Goal: Task Accomplishment & Management: Use online tool/utility

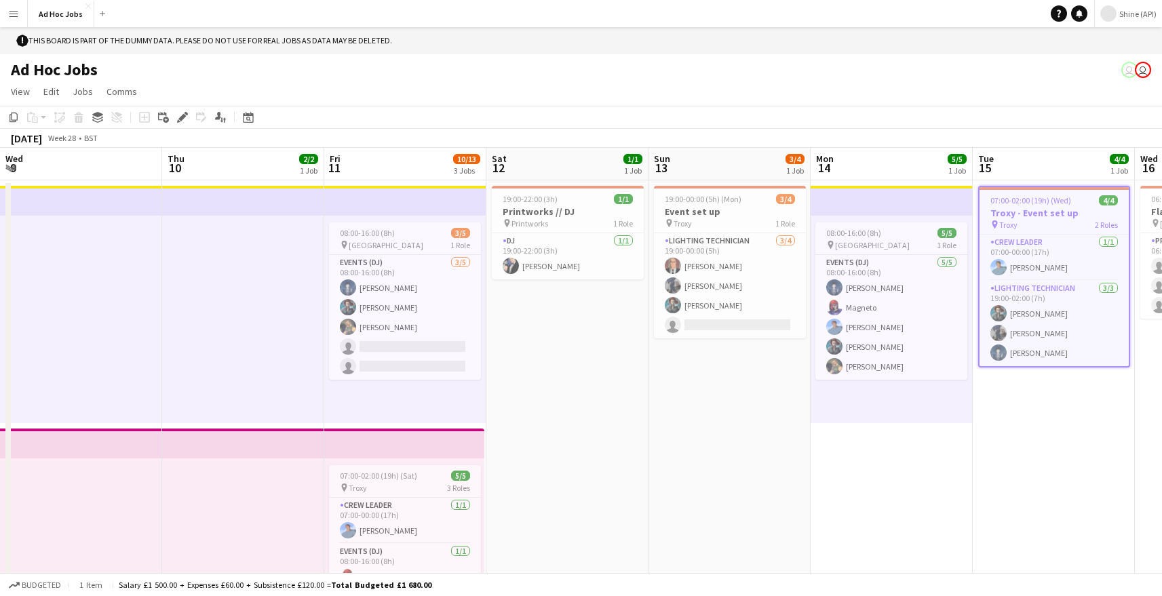
scroll to position [0, 487]
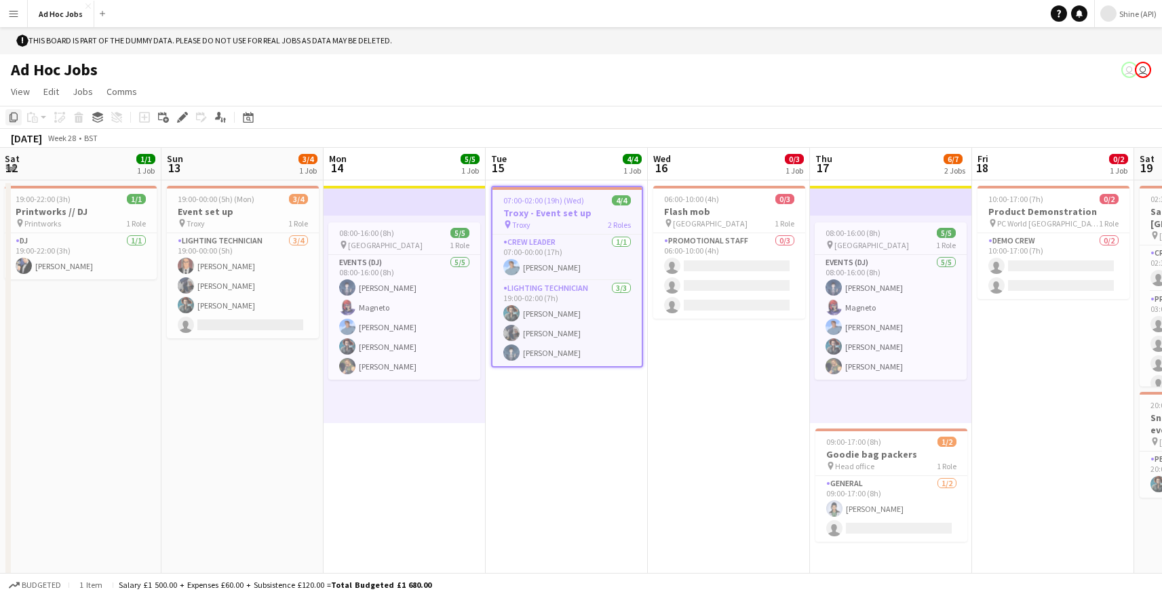
click at [14, 115] on icon "Copy" at bounding box center [13, 117] width 11 height 11
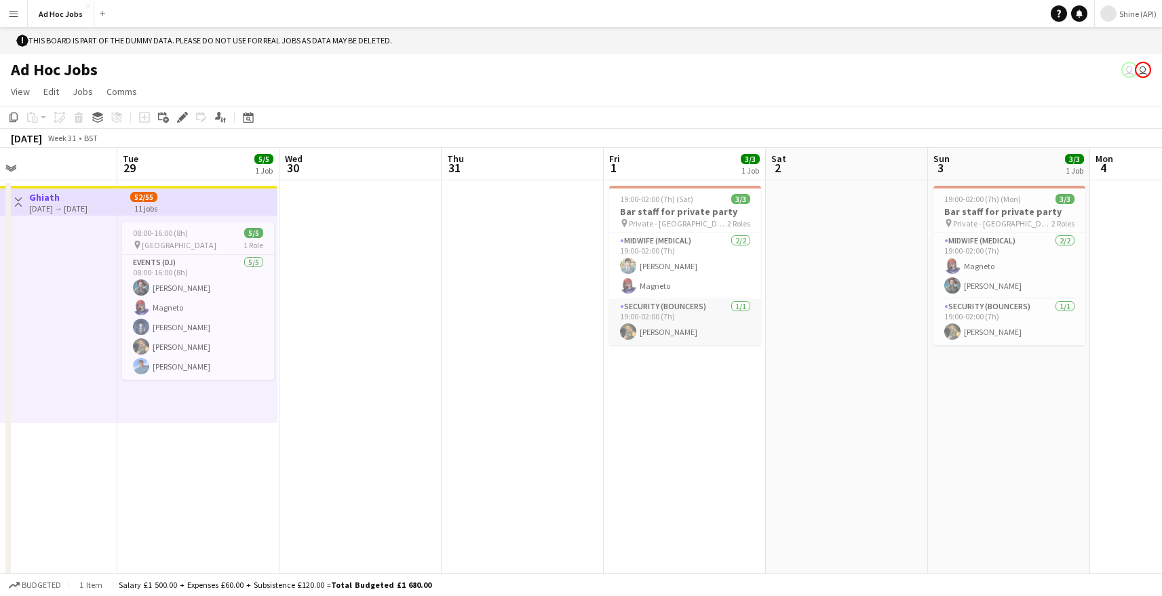
scroll to position [0, 518]
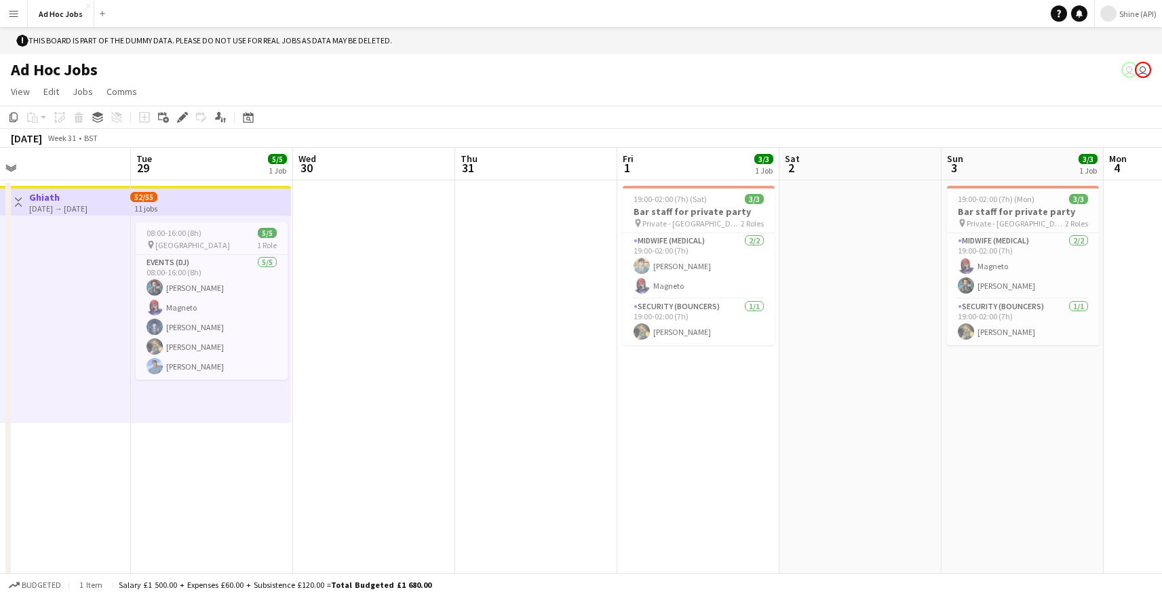
click at [484, 204] on app-date-cell at bounding box center [536, 529] width 162 height 699
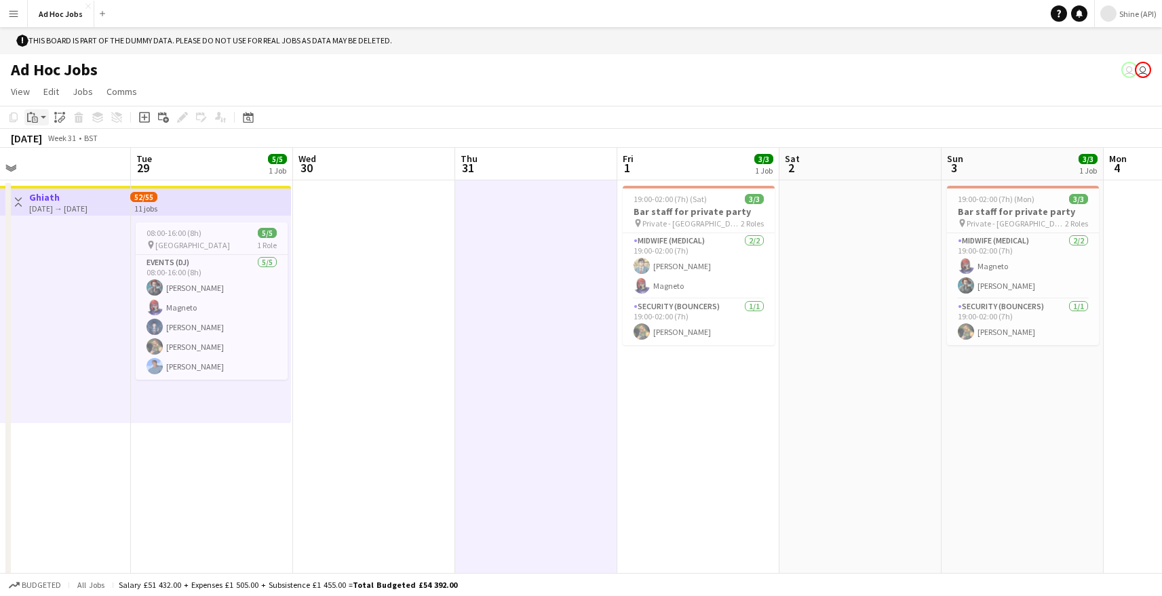
click at [37, 123] on icon at bounding box center [35, 120] width 6 height 6
click at [58, 175] on div "Paste Command V Paste with crew Command Shift V" at bounding box center [89, 154] width 129 height 57
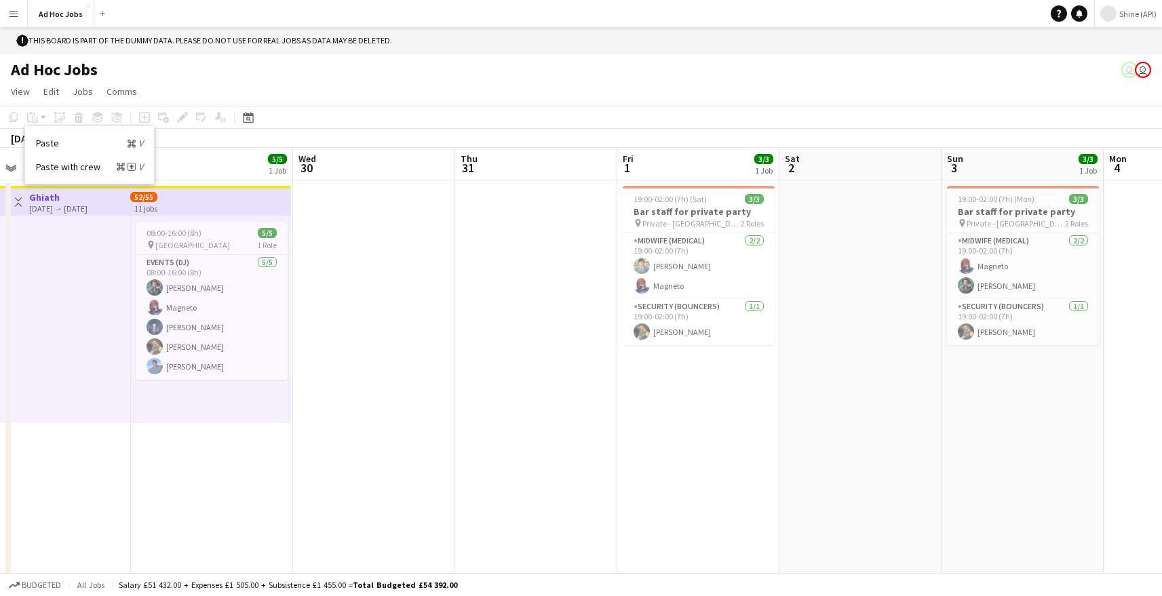
click at [39, 119] on div "Copy Paste Paste Command V Paste with crew Command Shift V Paste linked Job [GE…" at bounding box center [64, 117] width 119 height 16
click at [539, 292] on app-date-cell at bounding box center [536, 529] width 162 height 699
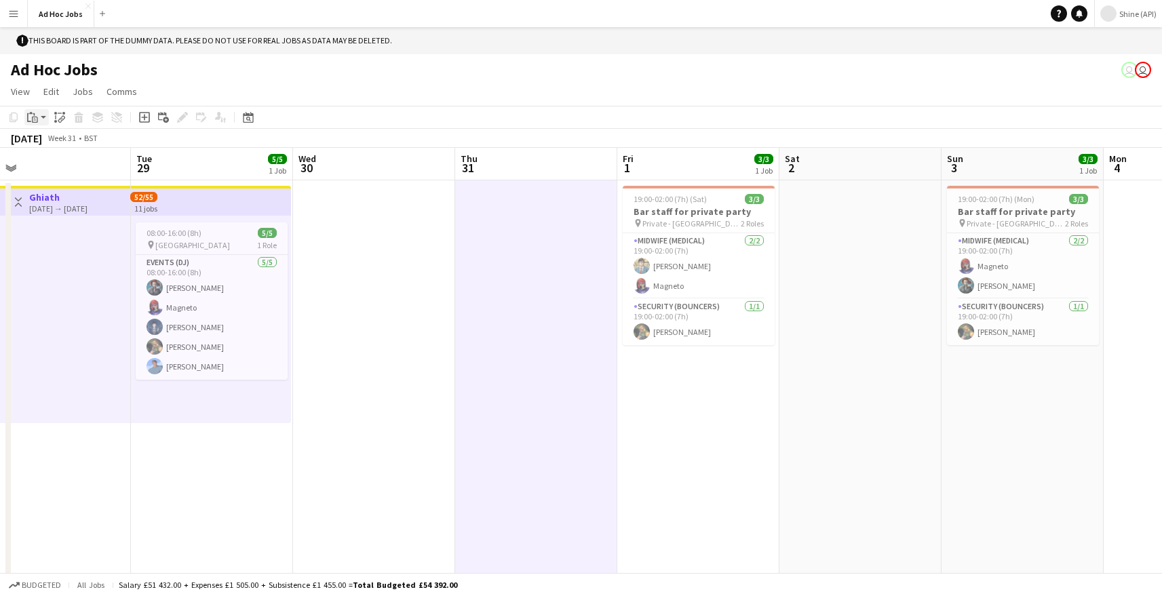
click at [33, 114] on icon at bounding box center [33, 114] width 1 height 3
click at [52, 159] on div "Paste Command V Paste with crew Command Shift V" at bounding box center [89, 154] width 129 height 57
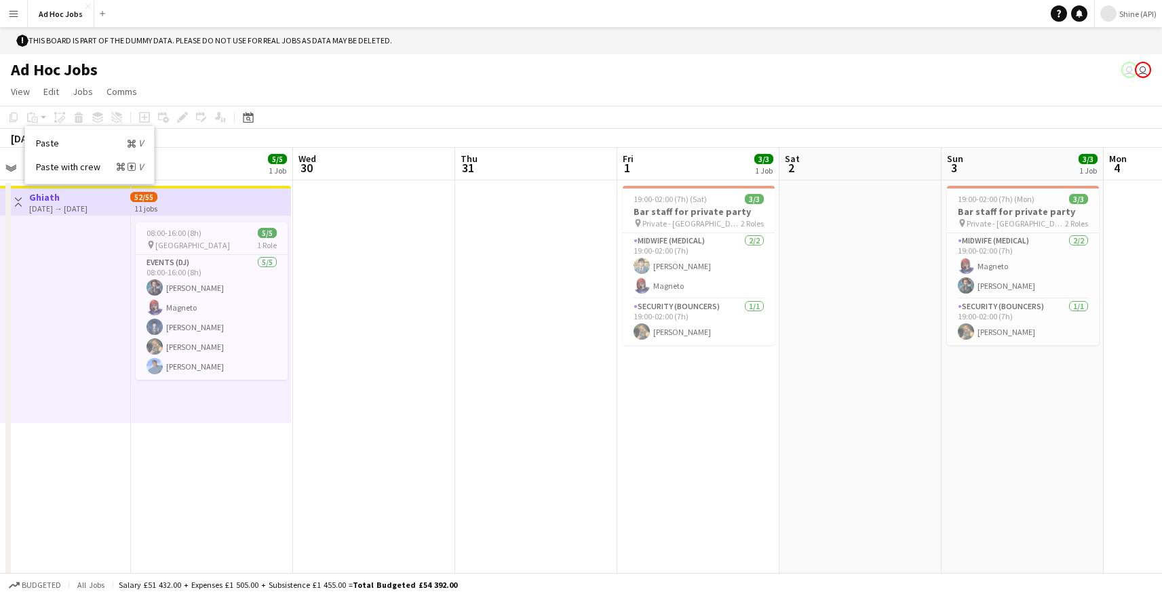
click at [462, 272] on app-date-cell at bounding box center [536, 529] width 162 height 699
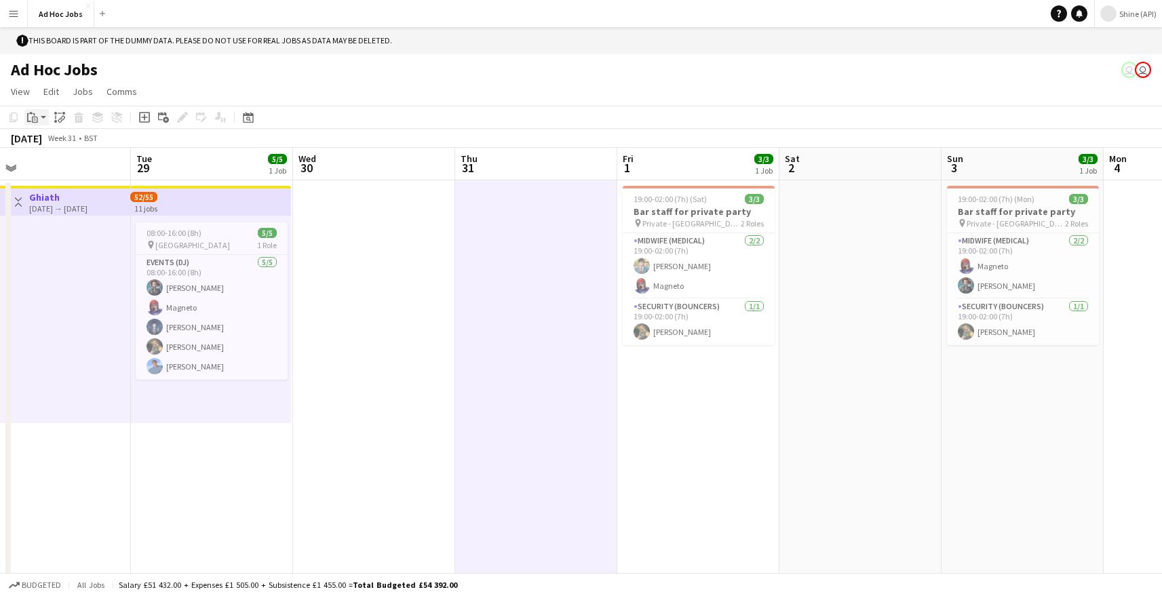
click at [34, 118] on icon "Paste" at bounding box center [32, 117] width 11 height 11
click at [92, 166] on link "Paste with crew Command Shift V" at bounding box center [89, 167] width 107 height 12
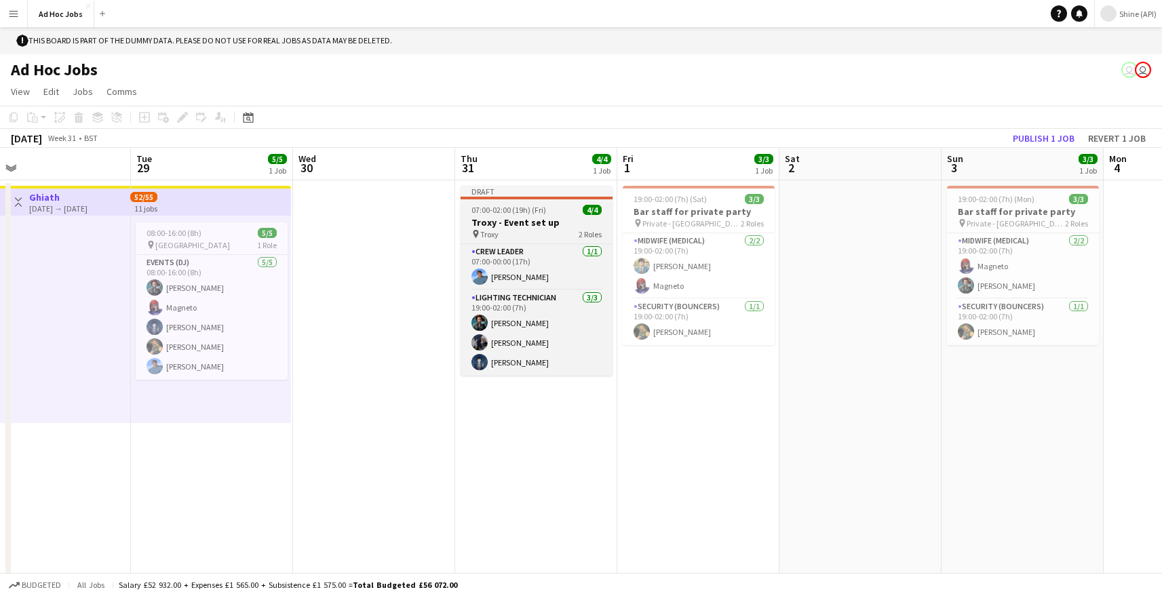
click at [526, 194] on div "Draft" at bounding box center [537, 191] width 152 height 11
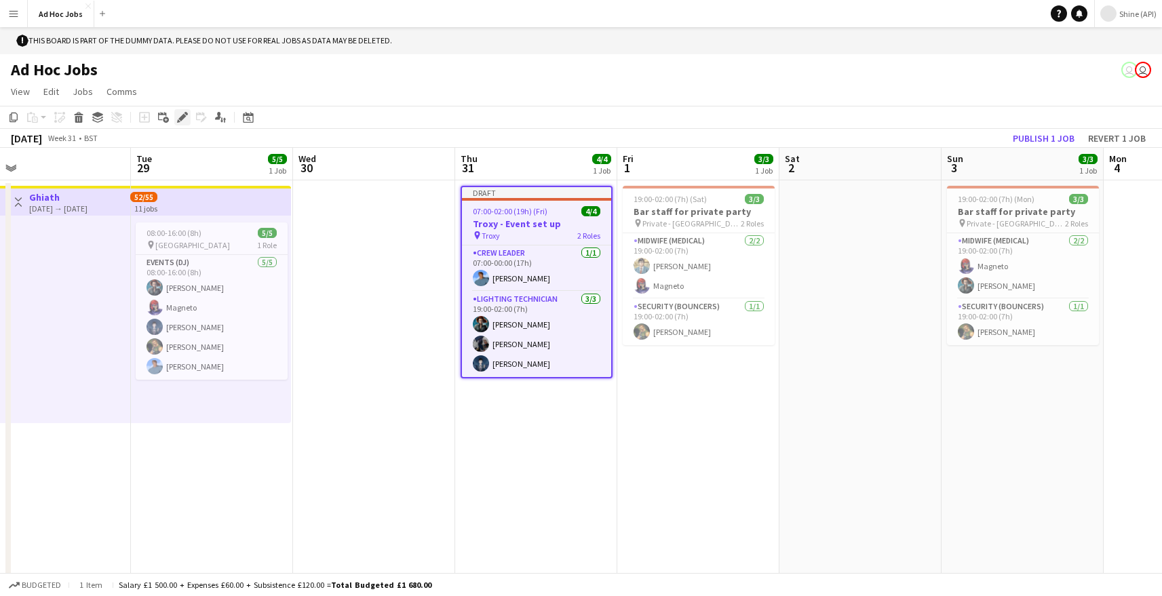
click at [177, 120] on icon "Edit" at bounding box center [182, 117] width 11 height 11
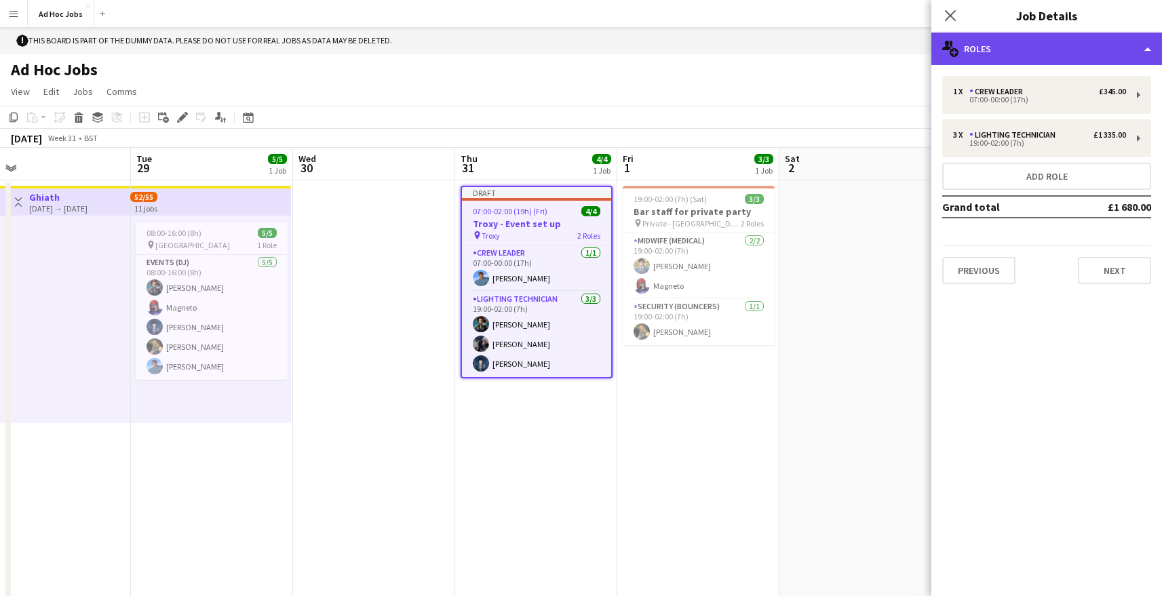
click at [1030, 50] on div "multiple-users-add Roles" at bounding box center [1047, 49] width 231 height 33
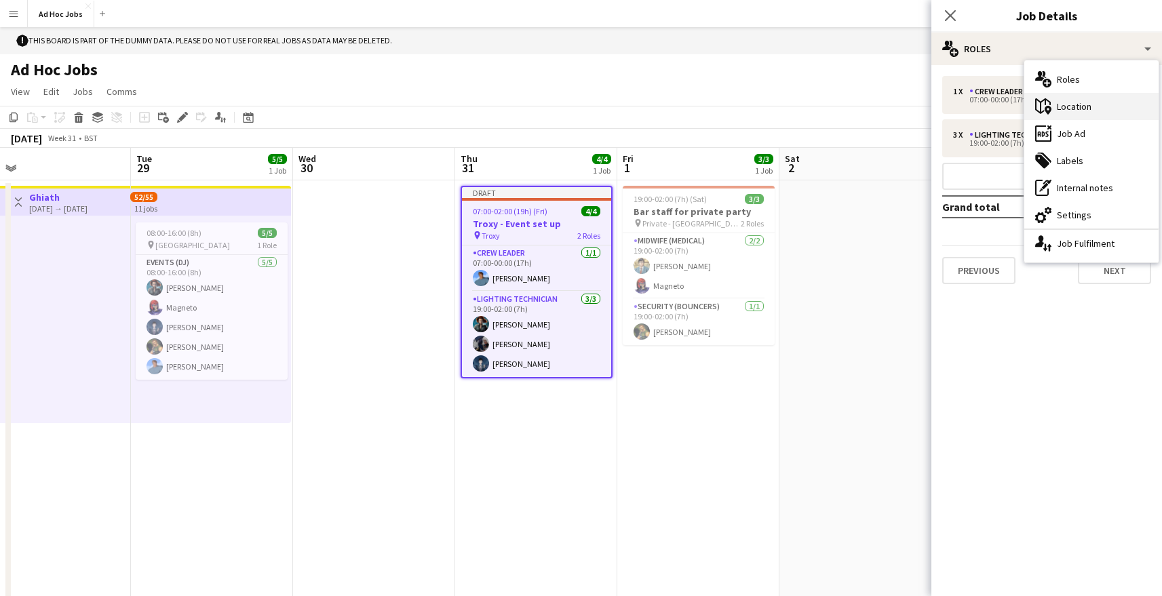
click at [1067, 108] on div "maps-pin-1 Location" at bounding box center [1092, 106] width 134 height 27
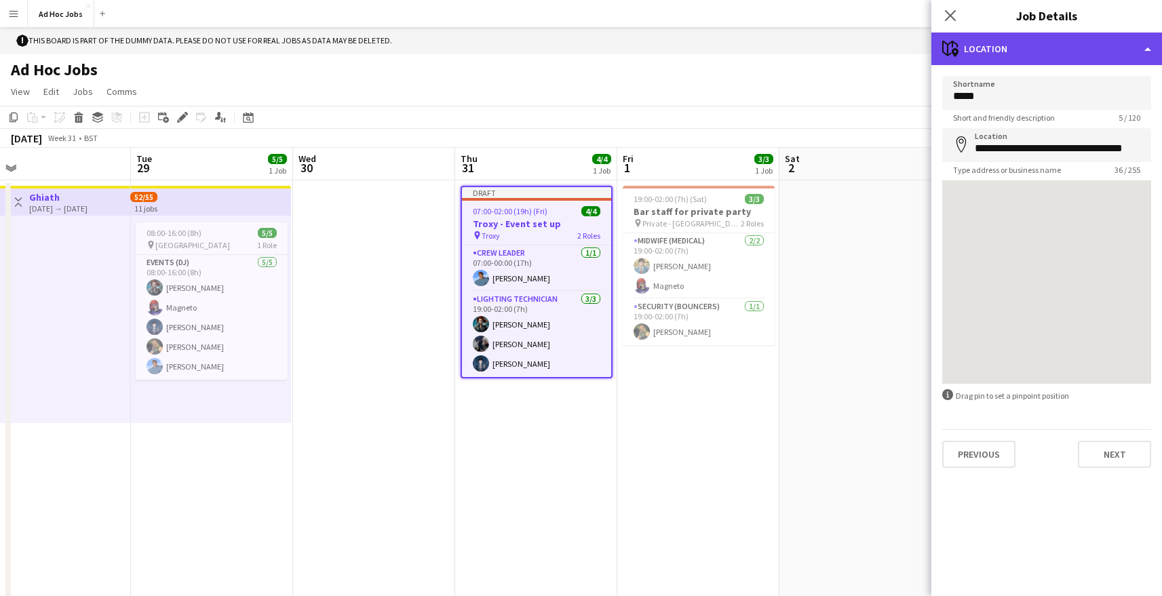
click at [998, 46] on div "maps-pin-1 Location" at bounding box center [1047, 49] width 231 height 33
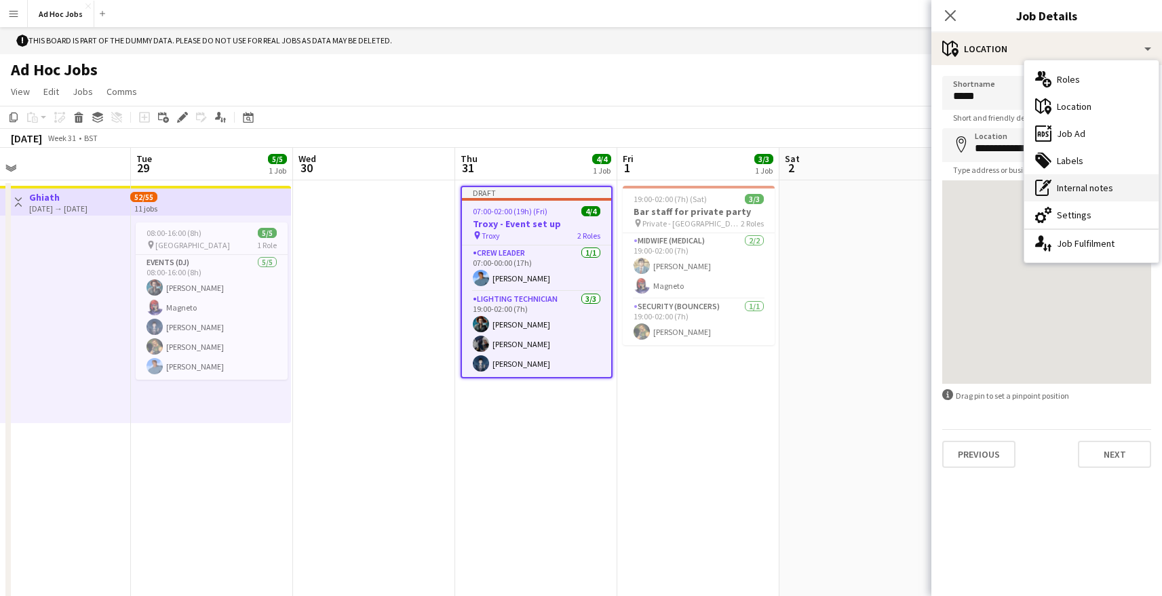
click at [1077, 196] on div "pen-write Internal notes" at bounding box center [1092, 187] width 134 height 27
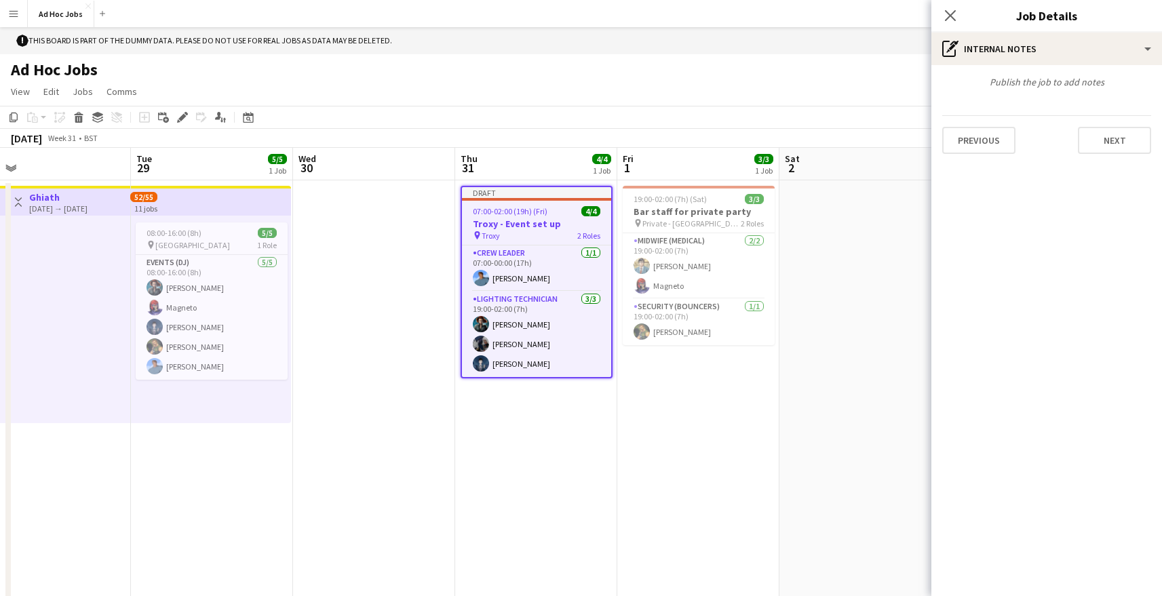
click at [563, 203] on app-job-card "Draft 07:00-02:00 (19h) (Fri) 4/4 Troxy - Event set up pin Troxy 2 Roles Crew L…" at bounding box center [537, 282] width 152 height 193
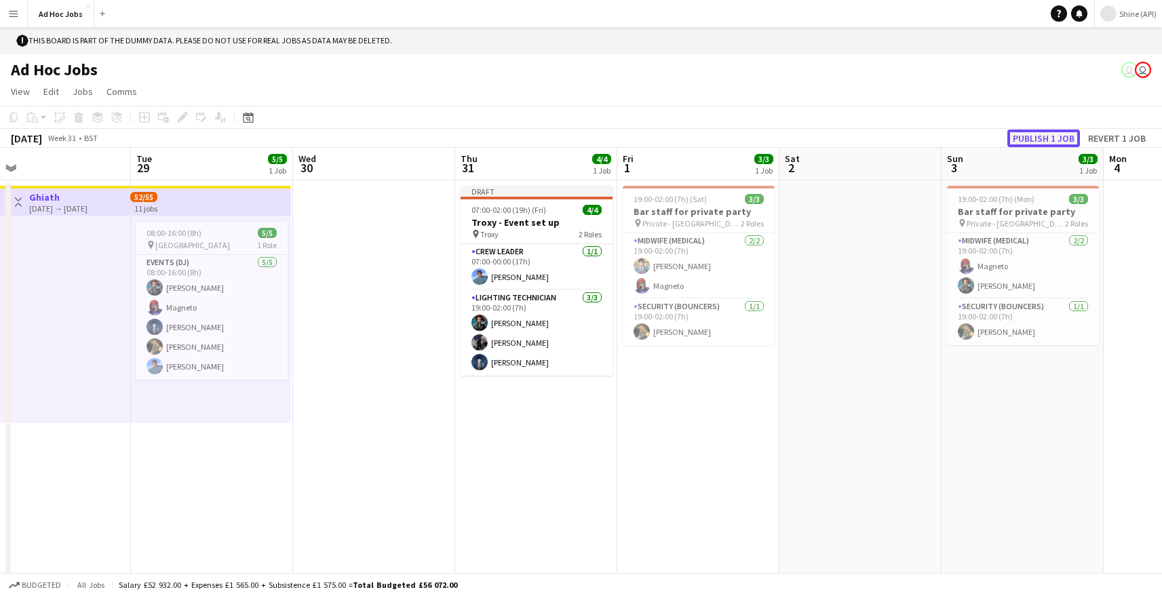
click at [1049, 136] on button "Publish 1 job" at bounding box center [1044, 139] width 73 height 18
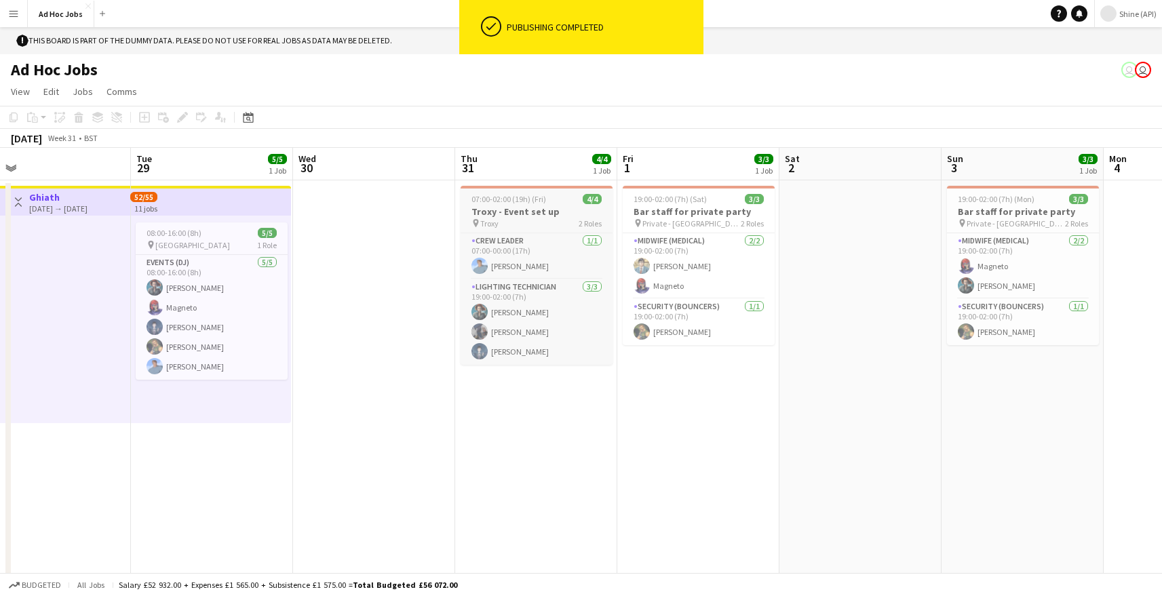
click at [556, 229] on div "pin Troxy 2 Roles" at bounding box center [537, 223] width 152 height 11
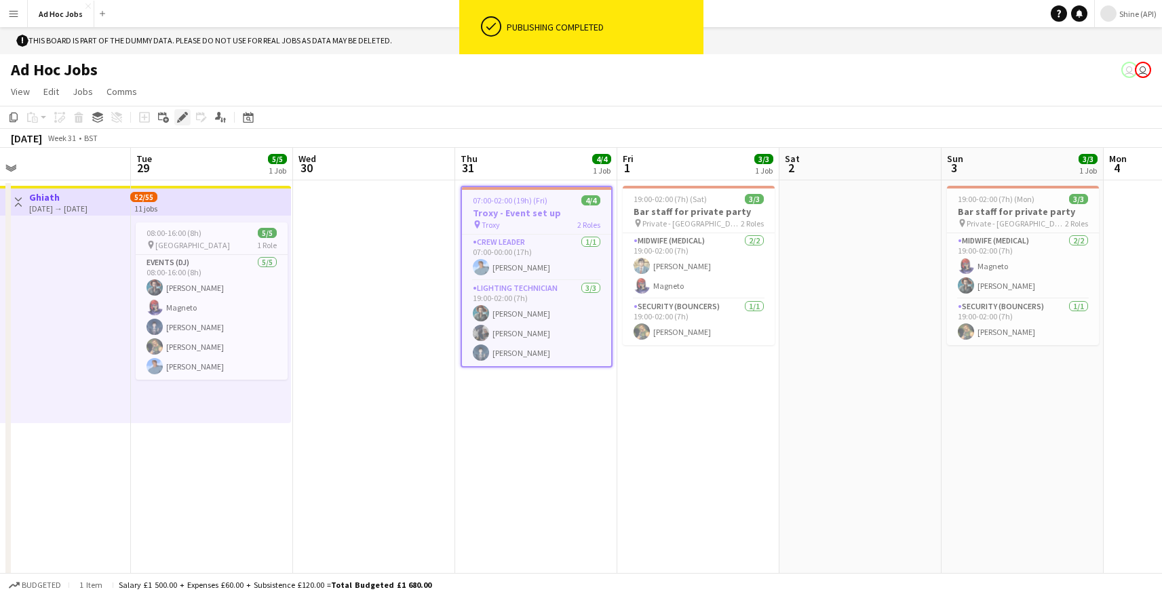
click at [186, 112] on div "Edit" at bounding box center [182, 117] width 16 height 16
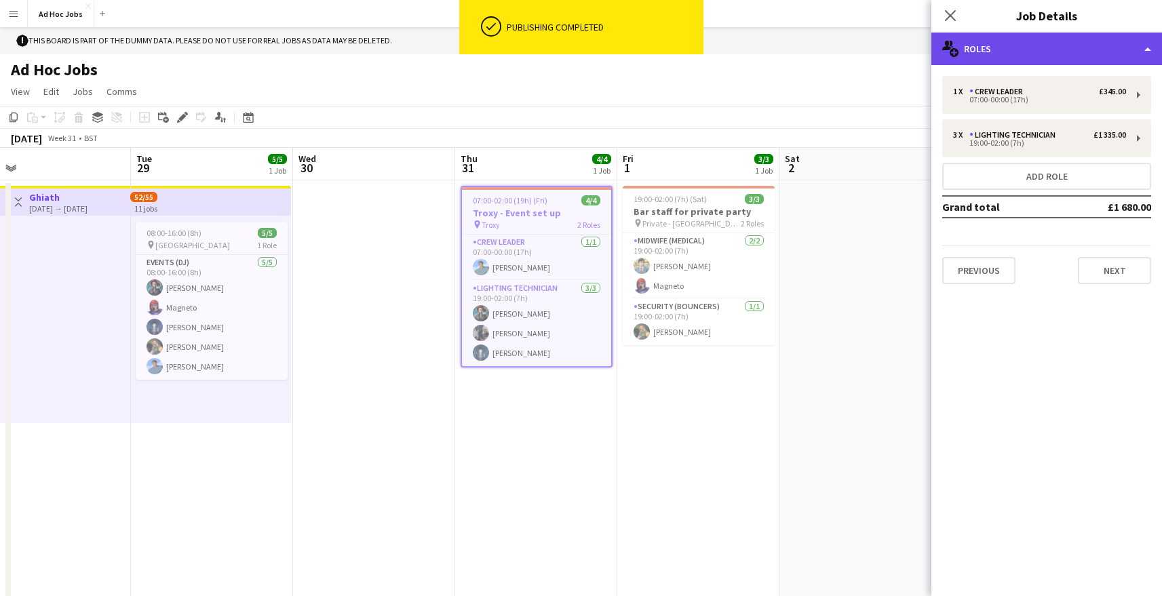
click at [980, 43] on div "multiple-users-add Roles" at bounding box center [1047, 49] width 231 height 33
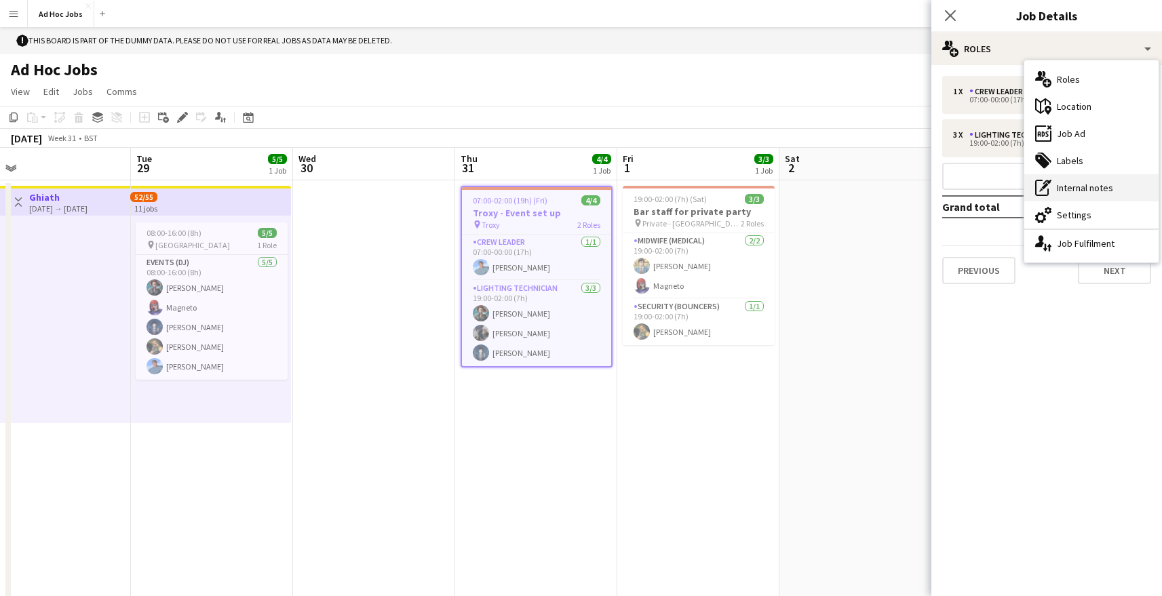
click at [1090, 182] on div "pen-write Internal notes" at bounding box center [1092, 187] width 134 height 27
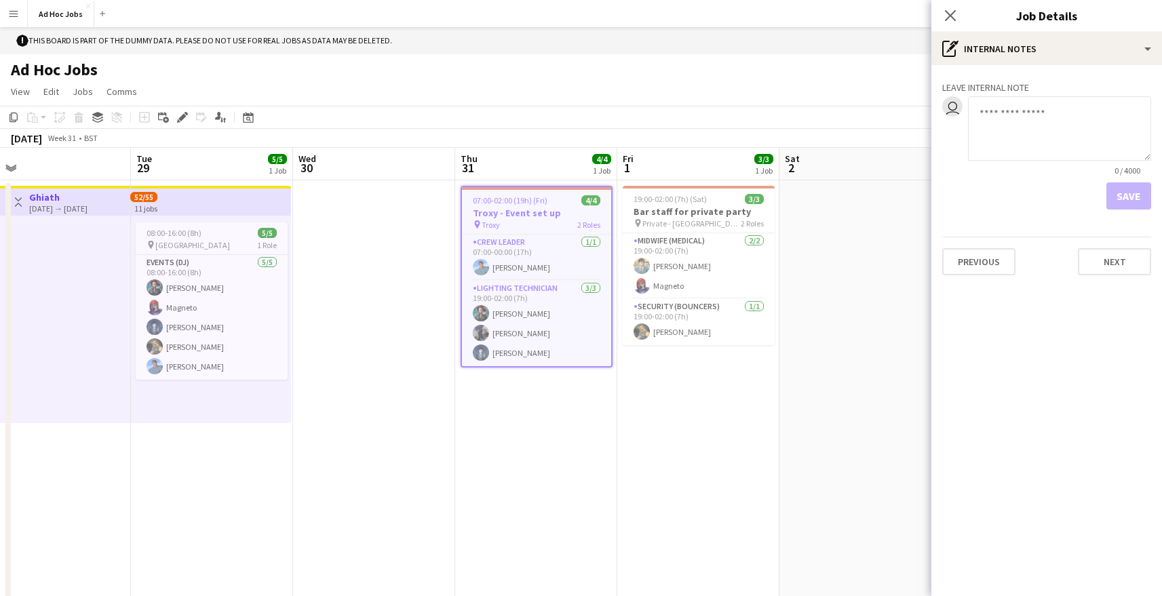
click at [1032, 153] on textarea at bounding box center [1059, 128] width 183 height 64
type textarea "**********"
click at [1136, 196] on button "Save" at bounding box center [1129, 196] width 45 height 27
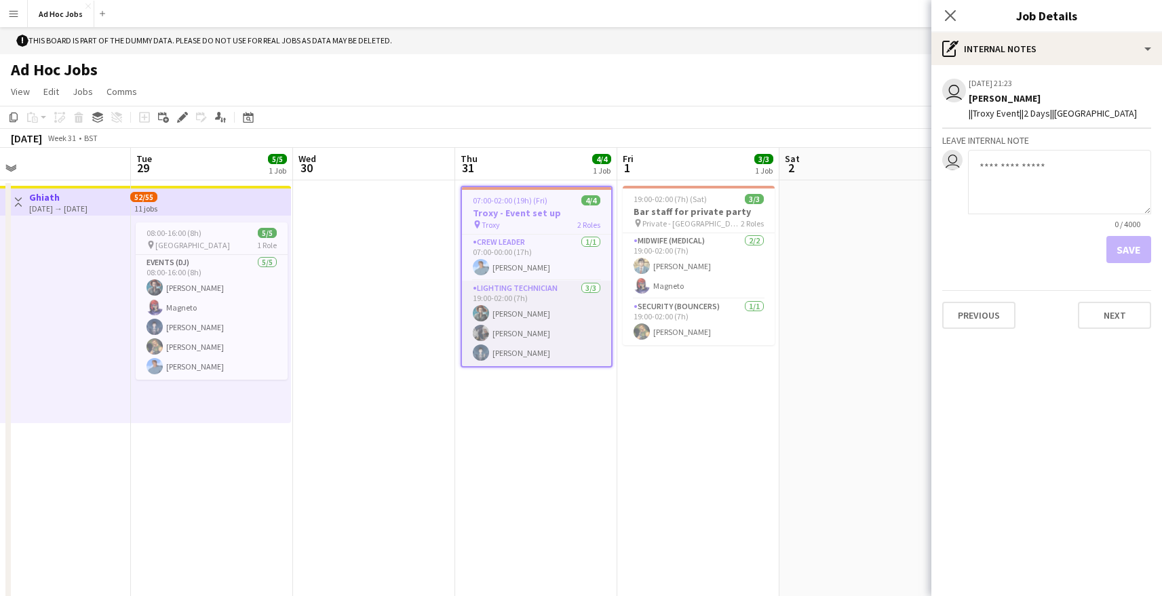
click at [569, 300] on app-card-role "Lighting technician [DATE] 19:00-02:00 (7h) [PERSON_NAME] [PERSON_NAME] [PERSON…" at bounding box center [536, 323] width 149 height 85
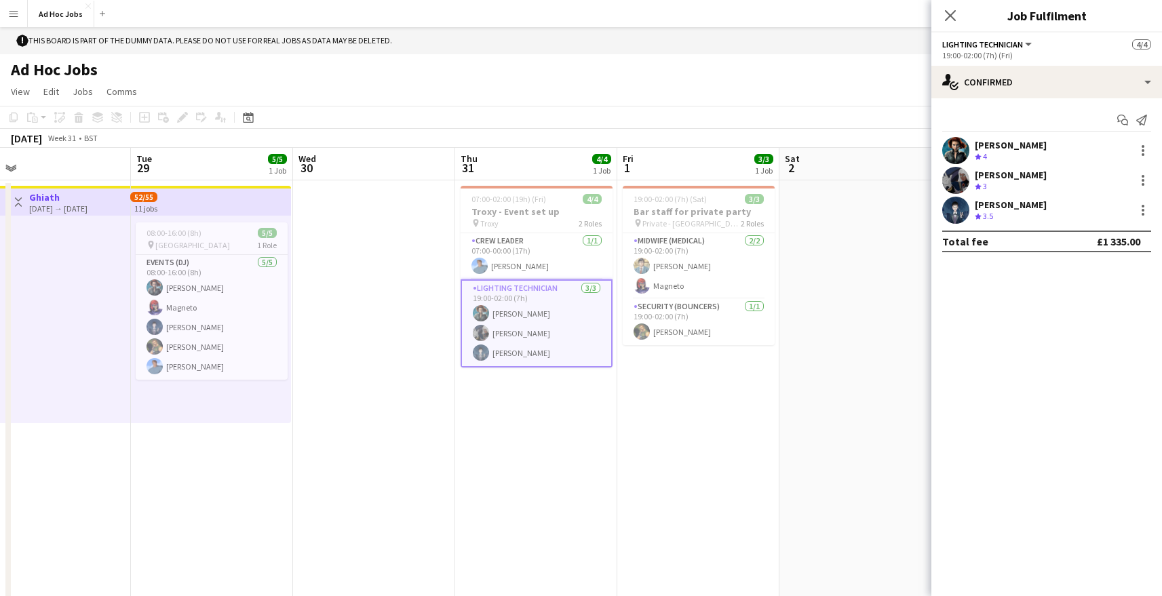
click at [11, 6] on button "Menu" at bounding box center [13, 13] width 27 height 27
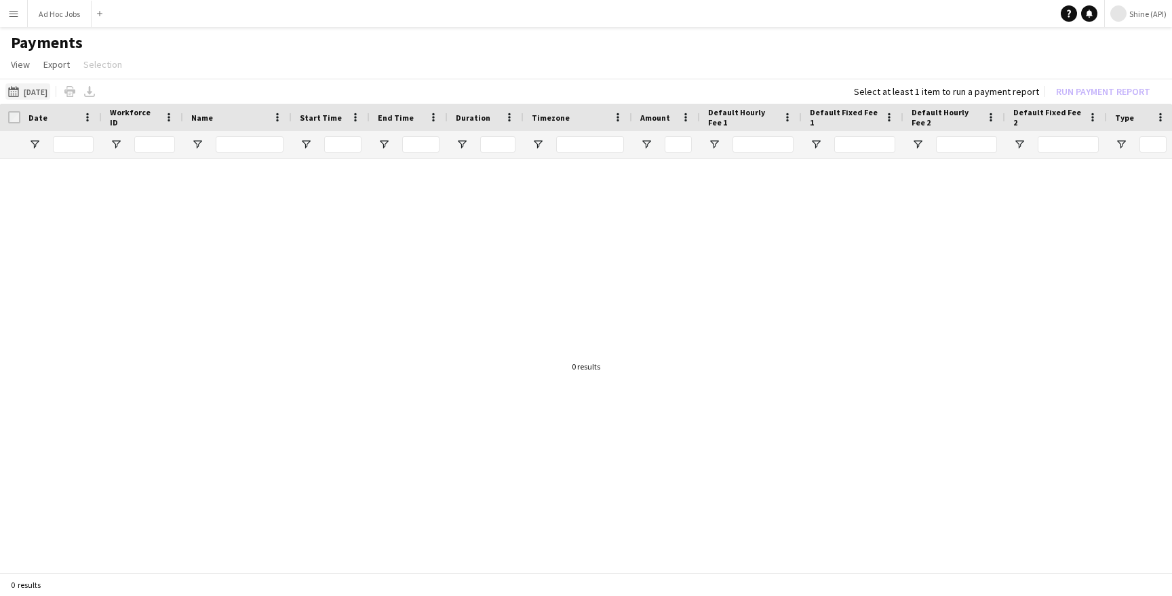
click at [50, 88] on button "29-07-2025 29-07-2025" at bounding box center [27, 91] width 45 height 16
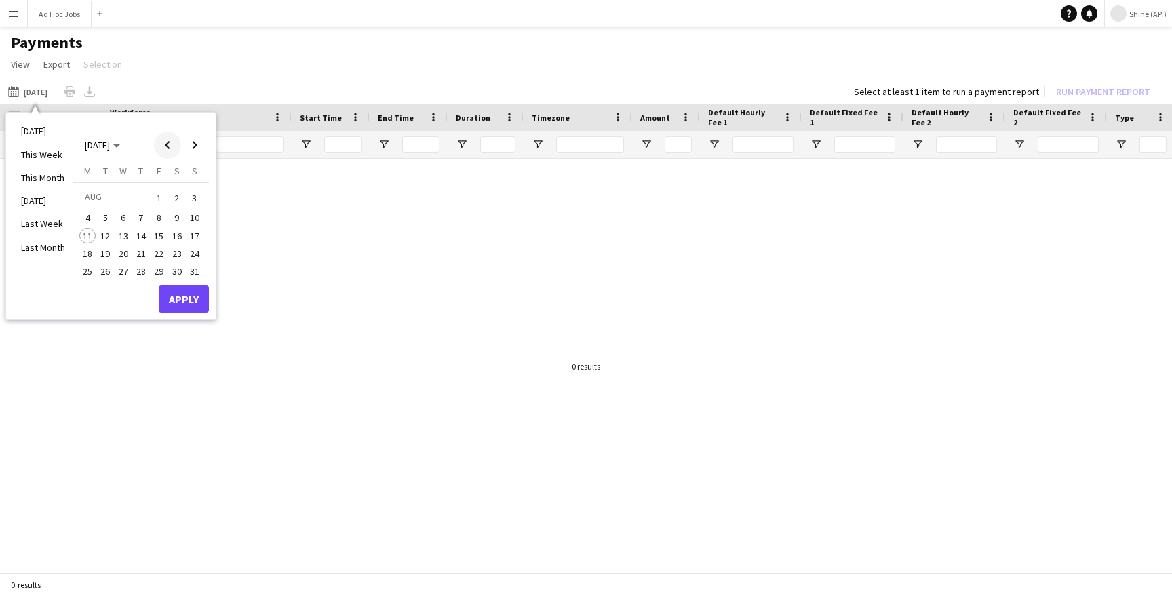
click at [167, 144] on span "Previous month" at bounding box center [167, 145] width 27 height 27
click at [144, 275] on span "24" at bounding box center [141, 268] width 16 height 16
click at [144, 288] on span "31" at bounding box center [141, 286] width 16 height 16
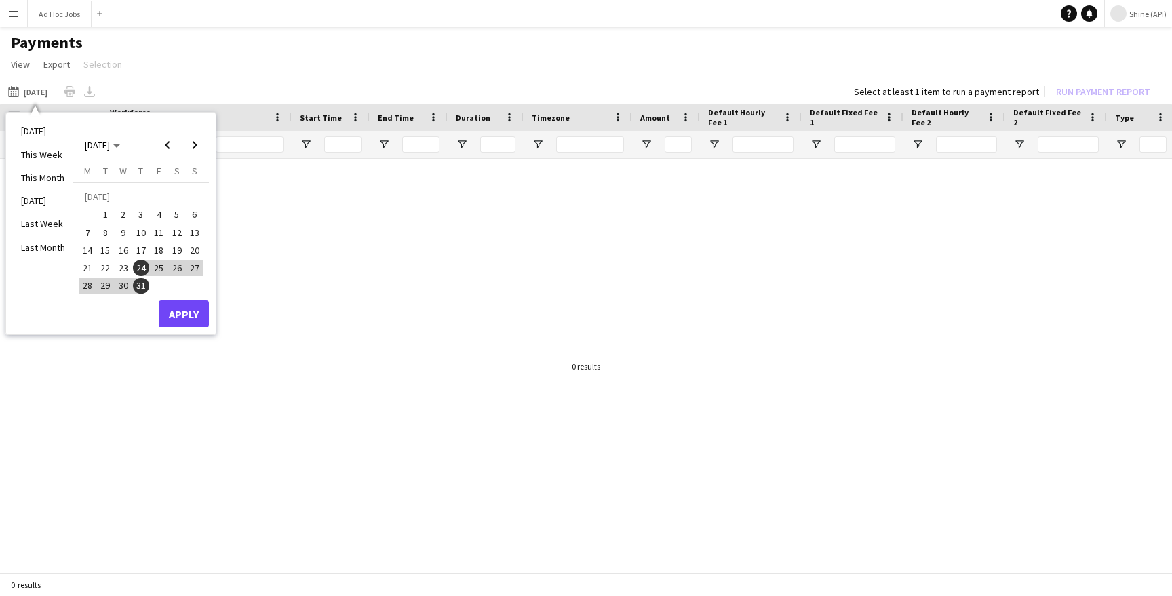
click at [148, 290] on span "31-07-2025" at bounding box center [141, 286] width 18 height 16
click at [195, 319] on button "Apply" at bounding box center [184, 314] width 50 height 27
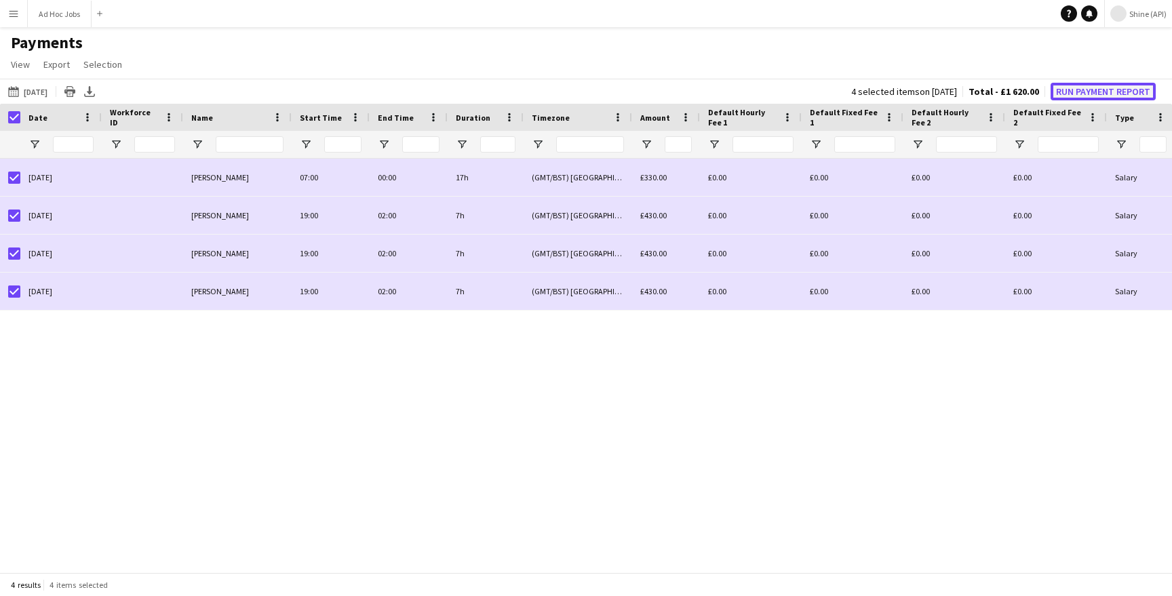
click at [1103, 86] on button "Run Payment Report" at bounding box center [1103, 92] width 105 height 18
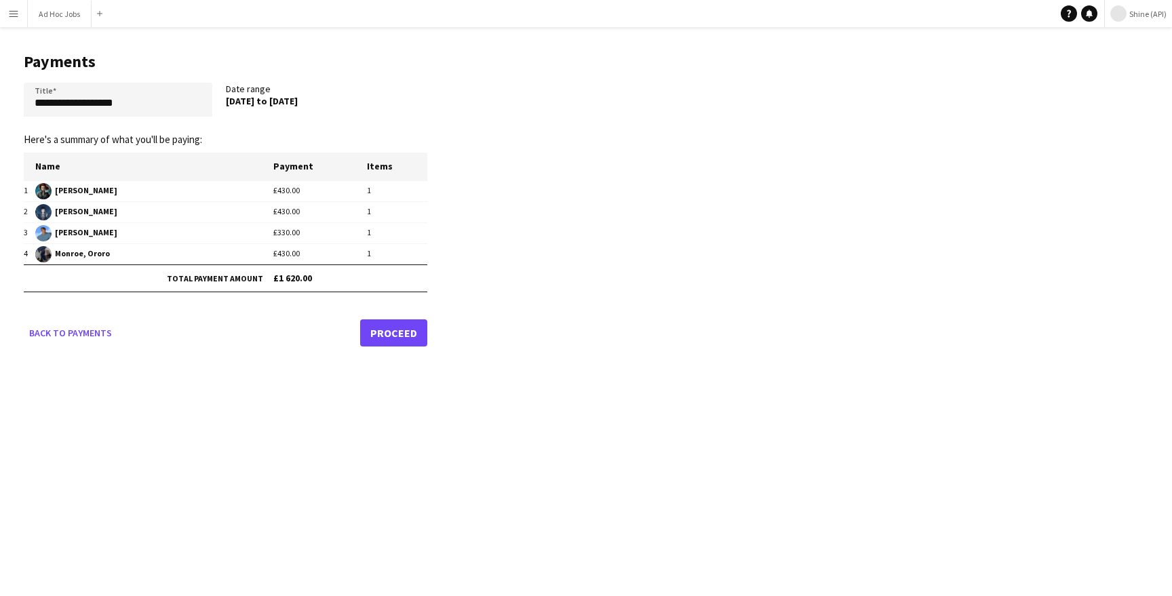
click at [379, 345] on link "Proceed" at bounding box center [393, 333] width 67 height 27
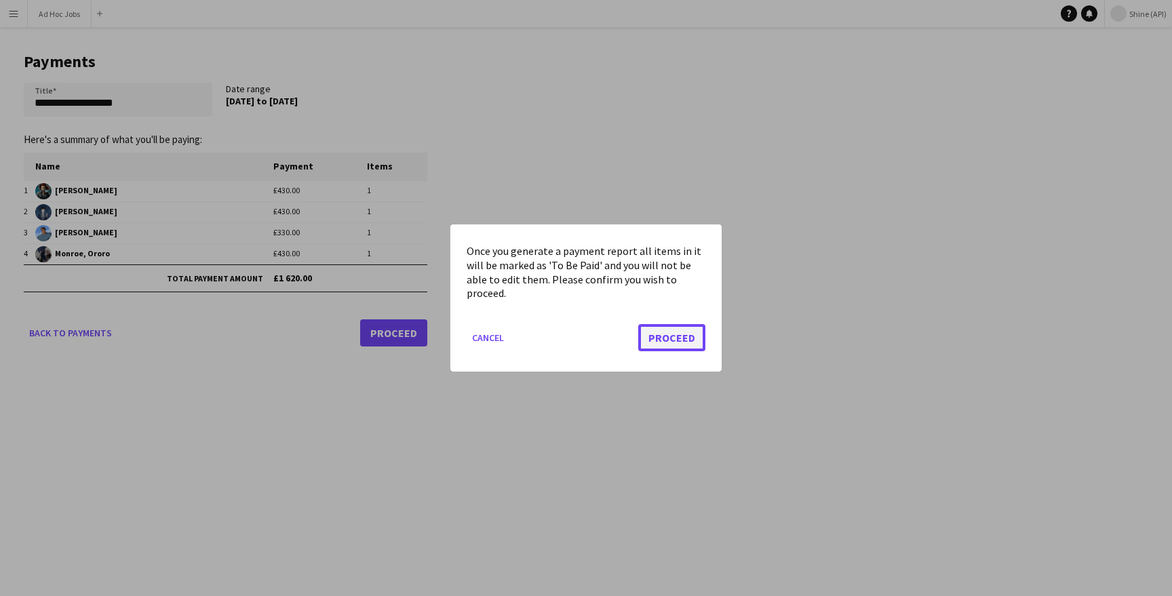
click at [668, 345] on button "Proceed" at bounding box center [671, 337] width 67 height 27
